Goal: Communication & Community: Answer question/provide support

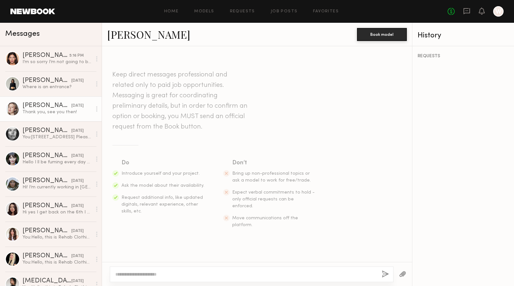
scroll to position [402, 0]
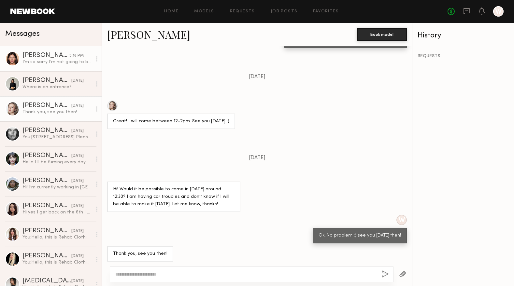
click at [54, 64] on div "I’m so sorry I’m not going to be able to make it i really apologize! After the …" at bounding box center [56, 62] width 69 height 6
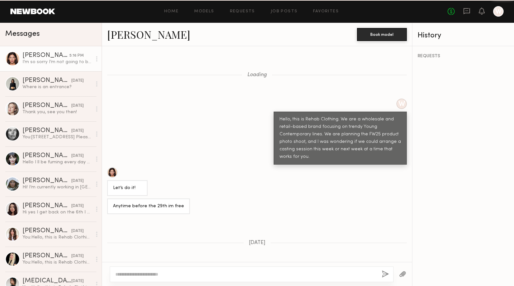
scroll to position [408, 0]
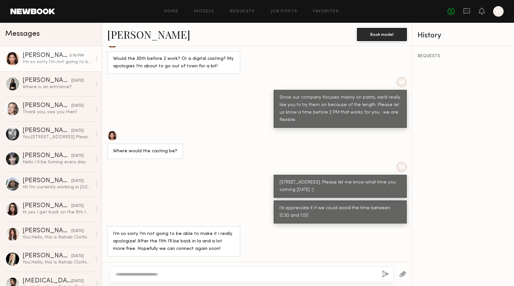
click at [214, 270] on div at bounding box center [252, 275] width 284 height 16
click at [213, 276] on textarea at bounding box center [245, 274] width 261 height 7
click at [137, 31] on link "[PERSON_NAME]" at bounding box center [148, 34] width 83 height 14
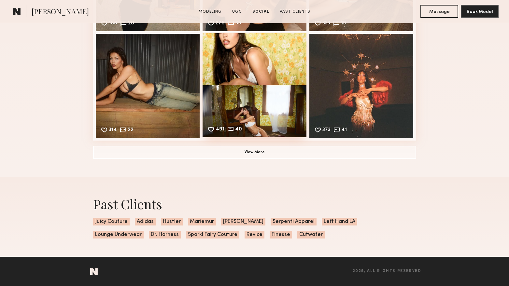
scroll to position [970, 0]
click at [281, 157] on button "View More" at bounding box center [254, 152] width 323 height 13
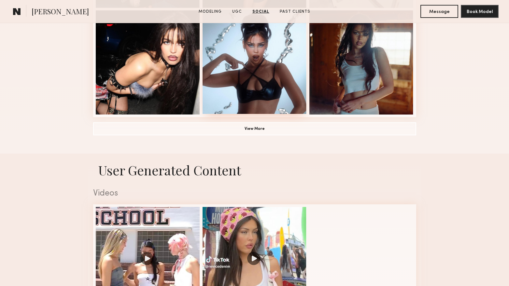
scroll to position [449, 0]
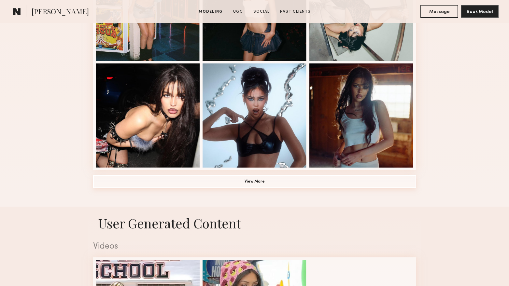
click at [261, 181] on button "View More" at bounding box center [254, 181] width 323 height 13
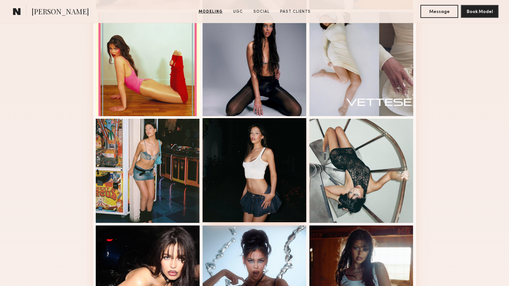
scroll to position [287, 0]
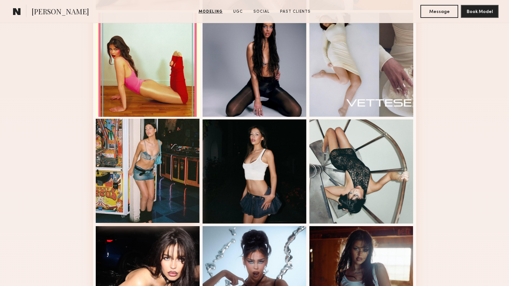
click at [176, 157] on div at bounding box center [148, 171] width 104 height 104
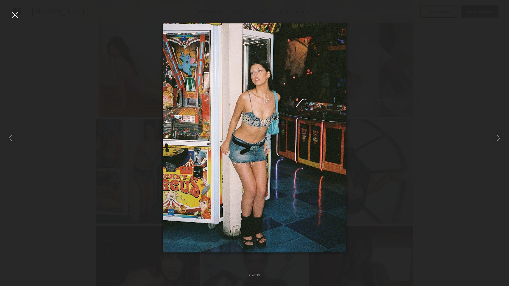
click at [9, 9] on nb-gallery-light "7 of 15" at bounding box center [254, 143] width 509 height 286
click at [16, 14] on div at bounding box center [15, 15] width 10 height 10
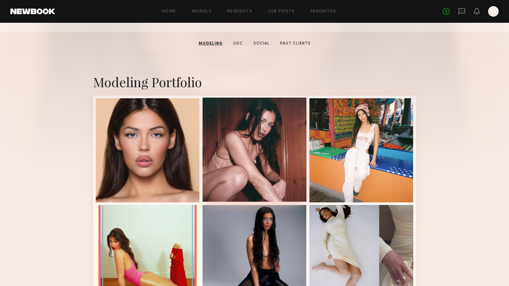
scroll to position [91, 0]
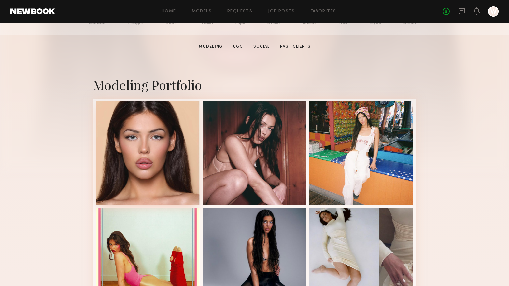
click at [161, 156] on div at bounding box center [148, 153] width 104 height 104
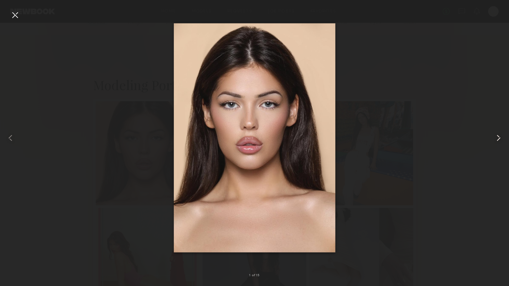
click at [494, 137] on common-icon at bounding box center [498, 138] width 10 height 10
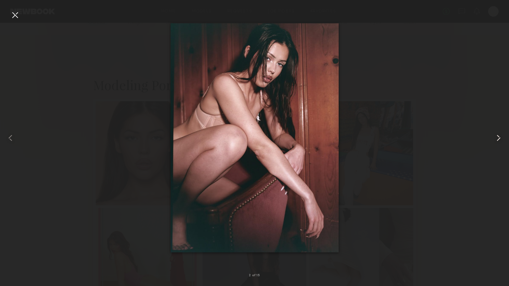
click at [494, 137] on common-icon at bounding box center [498, 138] width 10 height 10
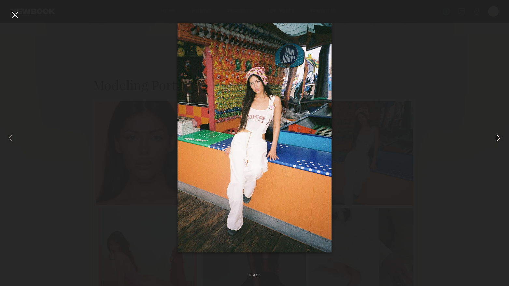
click at [494, 137] on common-icon at bounding box center [498, 138] width 10 height 10
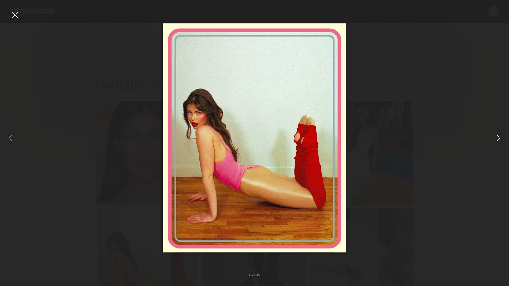
click at [494, 138] on common-icon at bounding box center [498, 138] width 10 height 10
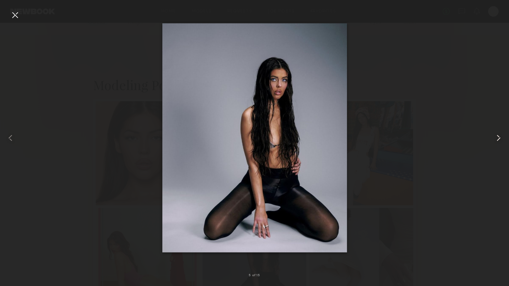
click at [494, 138] on common-icon at bounding box center [498, 138] width 10 height 10
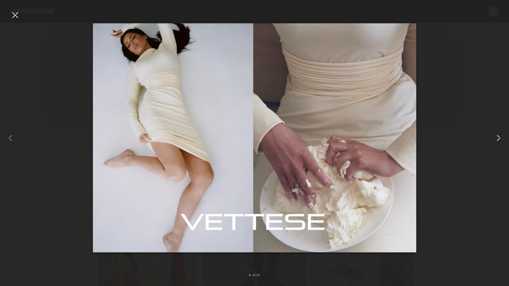
click at [494, 138] on common-icon at bounding box center [498, 138] width 10 height 10
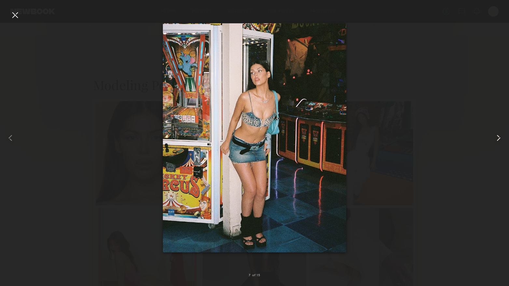
click at [494, 138] on common-icon at bounding box center [498, 138] width 10 height 10
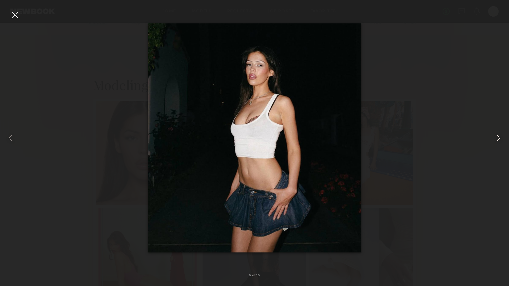
click at [494, 138] on common-icon at bounding box center [498, 138] width 10 height 10
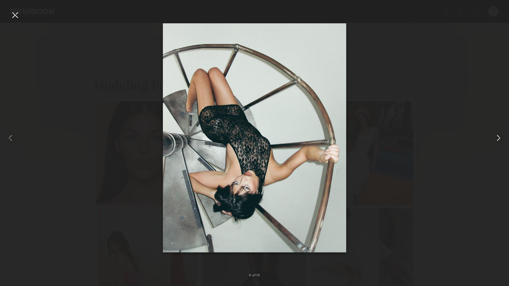
click at [494, 138] on common-icon at bounding box center [498, 138] width 10 height 10
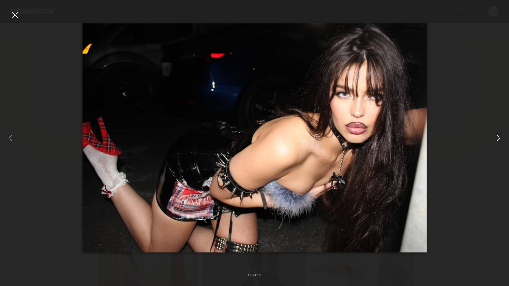
click at [494, 138] on common-icon at bounding box center [498, 138] width 10 height 10
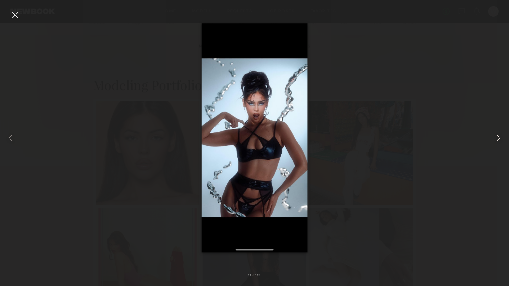
click at [494, 138] on common-icon at bounding box center [498, 138] width 10 height 10
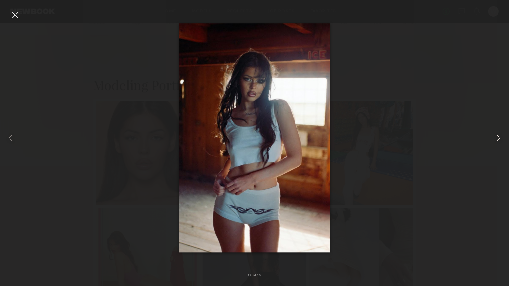
click at [494, 138] on common-icon at bounding box center [498, 138] width 10 height 10
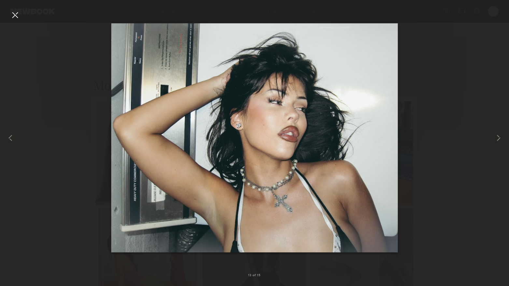
click at [11, 12] on div at bounding box center [15, 15] width 10 height 10
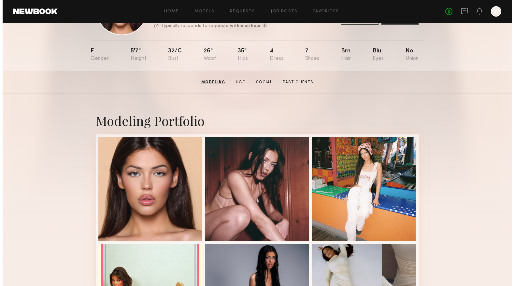
scroll to position [0, 0]
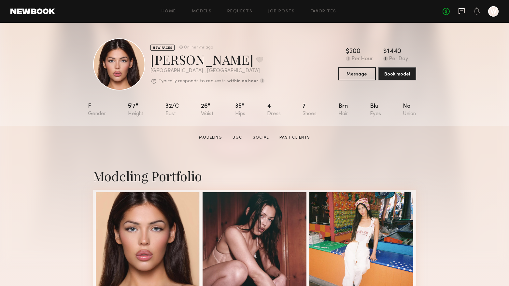
click at [464, 14] on icon at bounding box center [461, 10] width 7 height 7
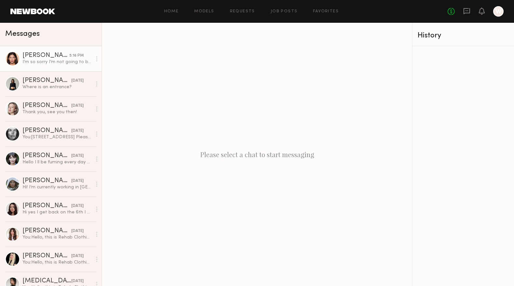
click at [55, 62] on div "I’m so sorry I’m not going to be able to make it i really apologize! After the …" at bounding box center [56, 62] width 69 height 6
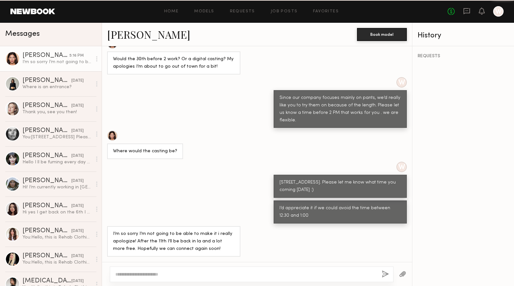
scroll to position [239, 0]
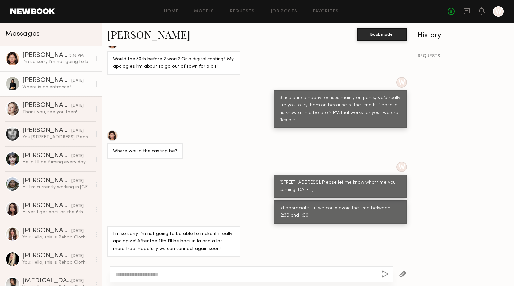
click at [36, 84] on div "[PERSON_NAME]" at bounding box center [46, 80] width 49 height 7
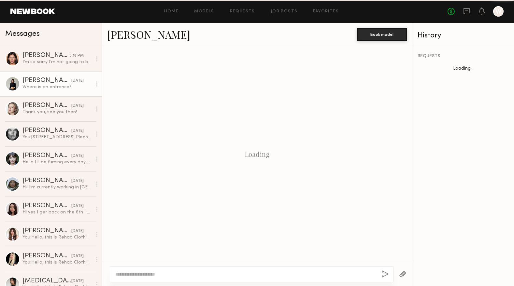
scroll to position [346, 0]
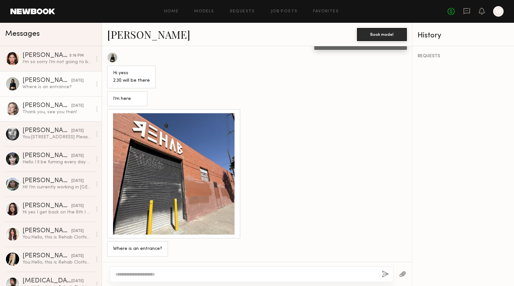
click at [54, 109] on div "[PERSON_NAME]" at bounding box center [46, 106] width 49 height 7
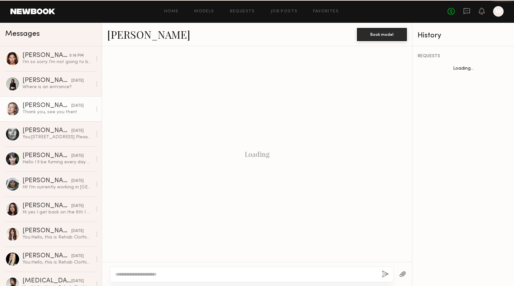
scroll to position [402, 0]
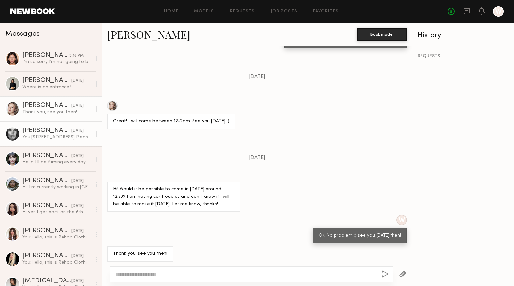
click at [52, 130] on div "[PERSON_NAME]" at bounding box center [46, 131] width 49 height 7
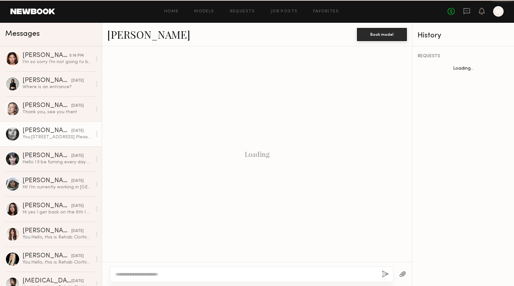
scroll to position [308, 0]
